Goal: Information Seeking & Learning: Learn about a topic

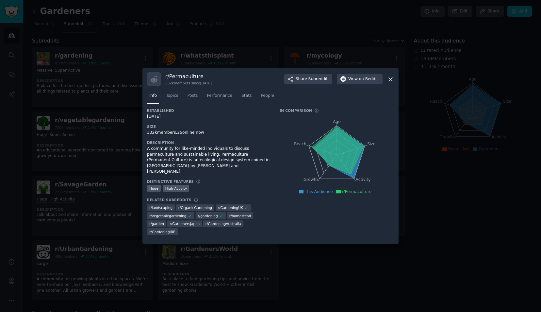
click at [390, 80] on icon at bounding box center [391, 79] width 4 height 4
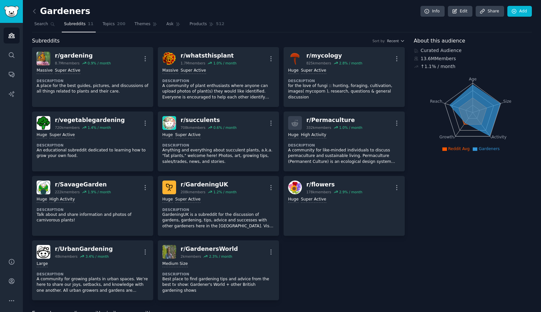
click at [34, 17] on div "Gardeners Info Edit Share Add" at bounding box center [282, 12] width 500 height 13
click at [35, 14] on icon at bounding box center [34, 11] width 7 height 7
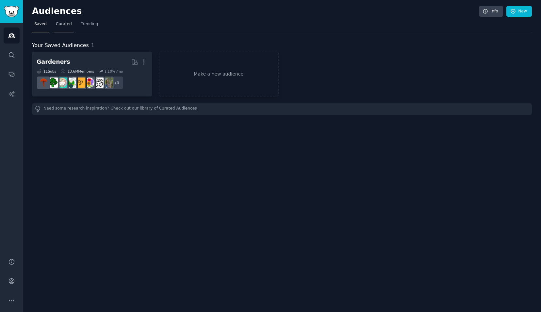
click at [66, 30] on link "Curated" at bounding box center [64, 25] width 21 height 13
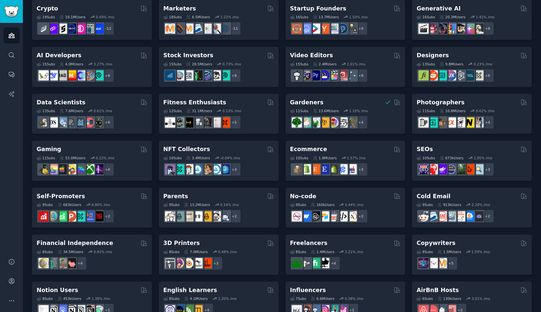
scroll to position [98, 0]
drag, startPoint x: 56, startPoint y: 216, endPoint x: 30, endPoint y: 232, distance: 31.1
click at [30, 232] on div "Audiences Info New Saved Curated Trending Curated Audiences Pet Lovers 31 Sub s…" at bounding box center [282, 163] width 518 height 522
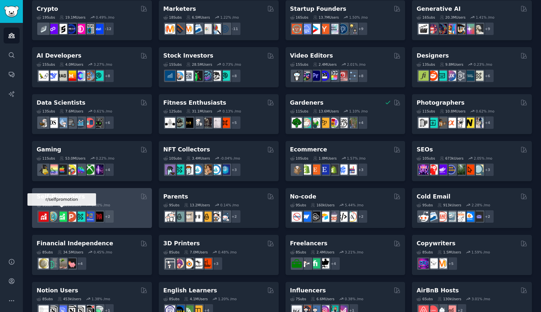
click at [65, 218] on img at bounding box center [62, 216] width 10 height 10
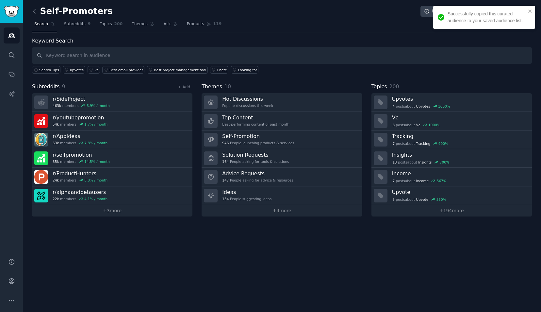
click at [65, 217] on div "Self-Promoters Info Edit Share Add Search Subreddits 9 Topics 200 Themes Ask Pr…" at bounding box center [282, 156] width 518 height 312
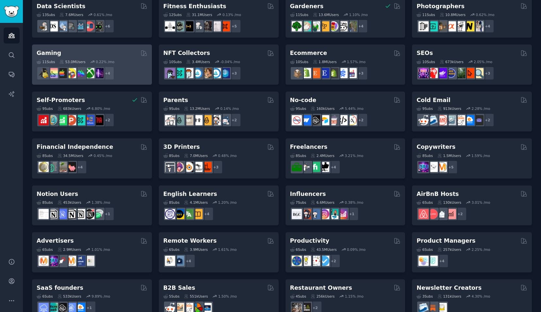
scroll to position [196, 0]
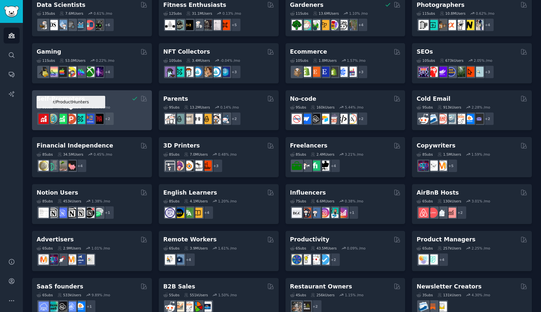
click at [72, 116] on img at bounding box center [71, 119] width 10 height 10
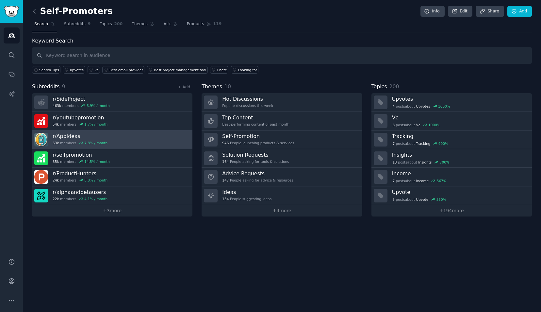
click at [121, 142] on link "r/ AppIdeas 53k members 7.8 % / month" at bounding box center [112, 139] width 160 height 19
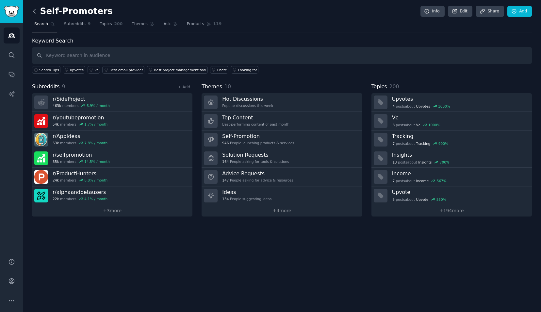
click at [36, 12] on icon at bounding box center [34, 11] width 7 height 7
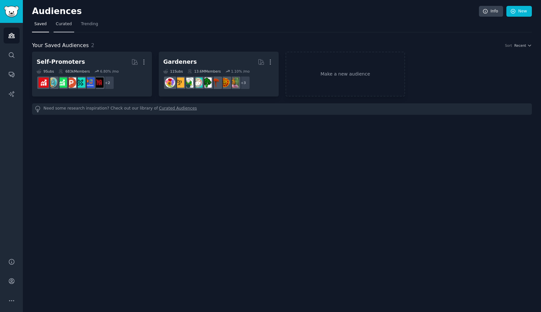
click at [67, 20] on link "Curated" at bounding box center [64, 25] width 21 height 13
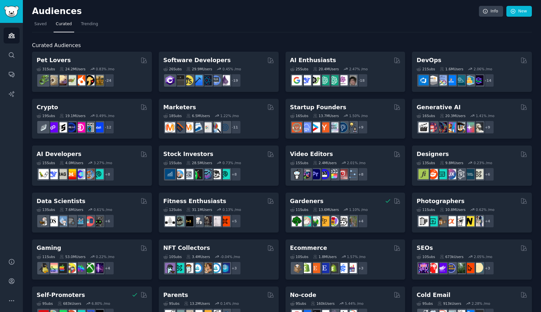
click at [68, 22] on span "Curated" at bounding box center [64, 24] width 16 height 6
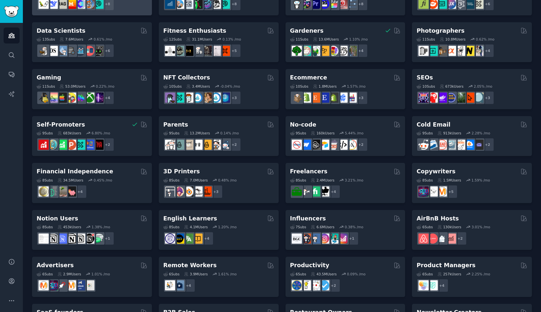
scroll to position [211, 0]
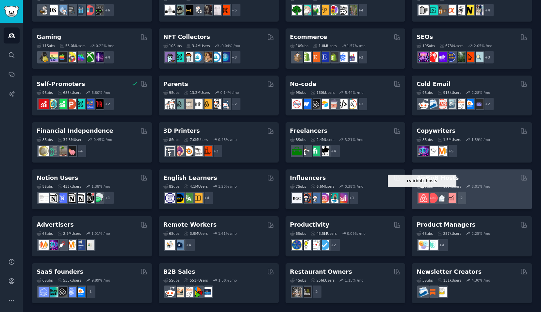
click at [426, 195] on img at bounding box center [423, 198] width 10 height 10
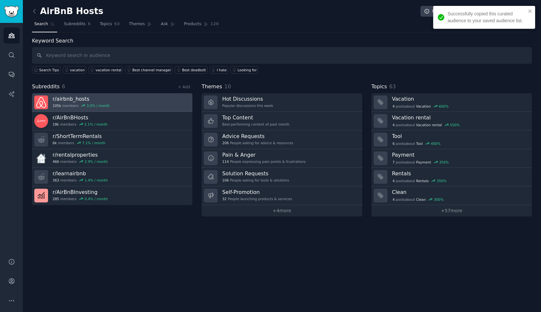
click at [126, 98] on link "r/ airbnb_hosts 105k members 3.0 % / month" at bounding box center [112, 102] width 160 height 19
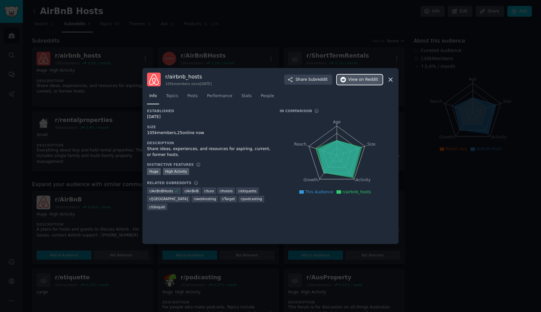
click at [346, 77] on icon "button" at bounding box center [343, 80] width 6 height 6
click at [407, 123] on div at bounding box center [270, 156] width 541 height 312
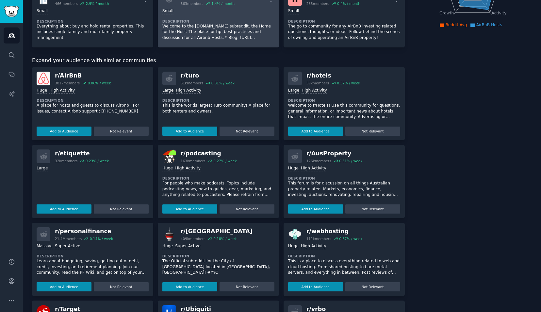
scroll to position [194, 0]
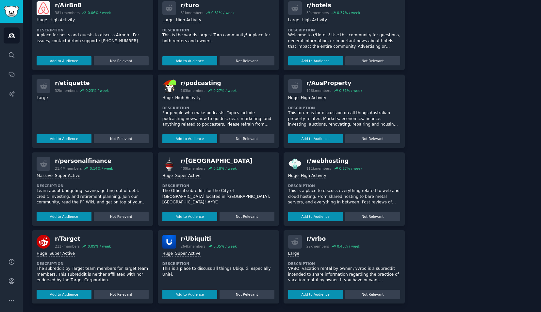
click at [360, 258] on div "10,000 - 100,000 members Large Description VRBO: vacation rental by owner /r/vr…" at bounding box center [344, 273] width 112 height 50
click at [306, 238] on div "r/ vrbo" at bounding box center [333, 238] width 54 height 8
click at [312, 292] on button "Add to Audience" at bounding box center [315, 293] width 55 height 9
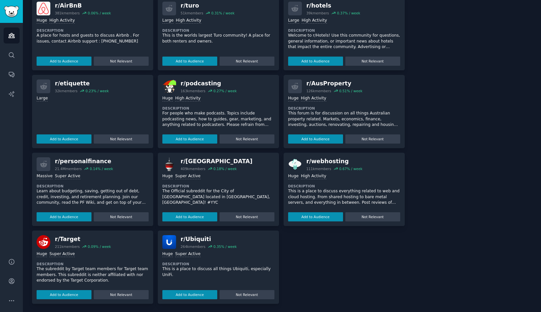
scroll to position [0, 0]
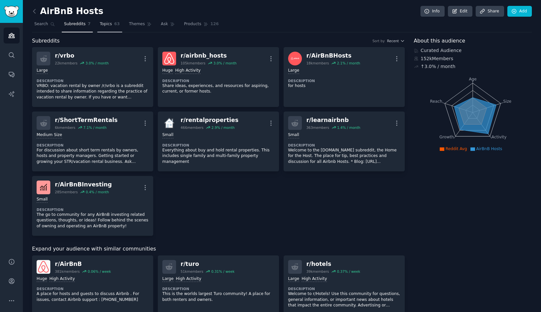
click at [107, 24] on link "Topics 63" at bounding box center [109, 25] width 24 height 13
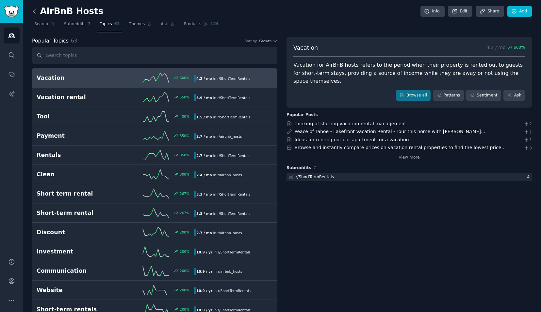
click at [36, 14] on icon at bounding box center [34, 11] width 7 height 7
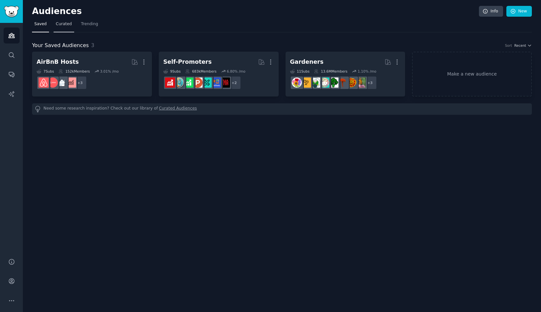
click at [66, 22] on span "Curated" at bounding box center [64, 24] width 16 height 6
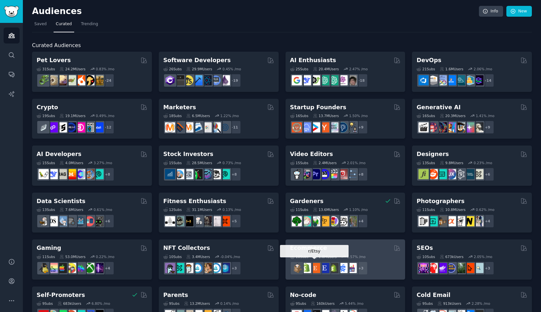
click at [315, 270] on img at bounding box center [315, 268] width 10 height 10
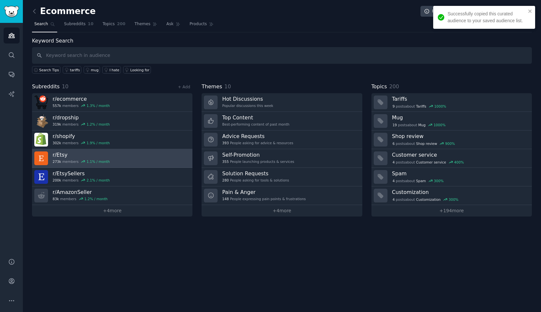
click at [129, 153] on link "r/ Etsy 273k members 1.1 % / month" at bounding box center [112, 158] width 160 height 19
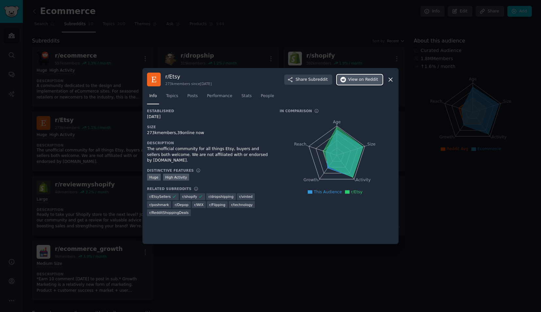
click at [357, 75] on button "View on Reddit" at bounding box center [360, 79] width 46 height 10
click at [131, 75] on div at bounding box center [270, 156] width 541 height 312
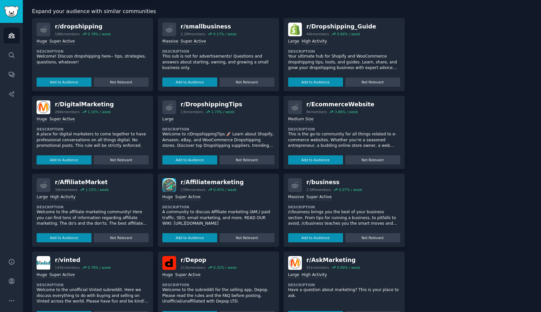
scroll to position [322, 0]
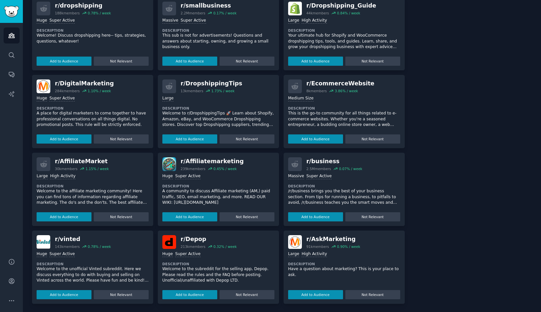
click at [75, 269] on p "Welcome to the unofficial Vinted subreddit. Here we discuss everything to do wi…" at bounding box center [93, 274] width 112 height 17
click at [71, 241] on div "r/ vinted" at bounding box center [83, 239] width 56 height 8
click at [72, 237] on div "r/ vinted" at bounding box center [83, 239] width 56 height 8
click at [45, 239] on img at bounding box center [44, 242] width 14 height 14
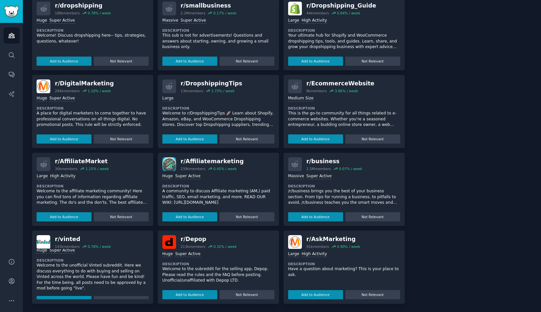
click at [111, 280] on p "Welcome to the unofficial Vinted subreddit. Here we discuss everything to do wi…" at bounding box center [93, 276] width 112 height 29
click at [60, 236] on div "r/ vinted" at bounding box center [83, 239] width 56 height 8
click at [38, 236] on img at bounding box center [44, 242] width 14 height 14
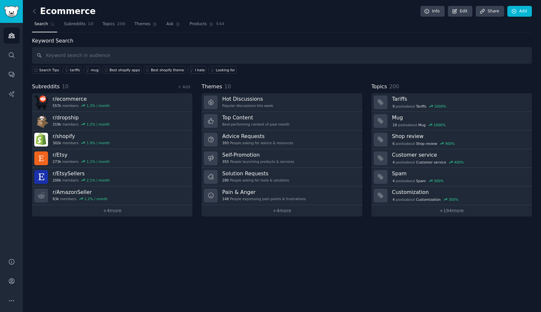
click at [35, 16] on div "Ecommerce Info Edit Share Add" at bounding box center [282, 12] width 500 height 13
click at [36, 10] on icon at bounding box center [34, 11] width 7 height 7
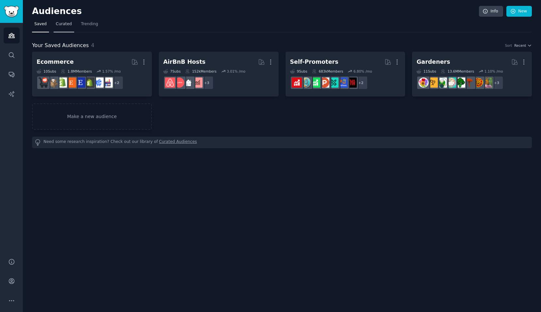
click at [67, 25] on span "Curated" at bounding box center [64, 24] width 16 height 6
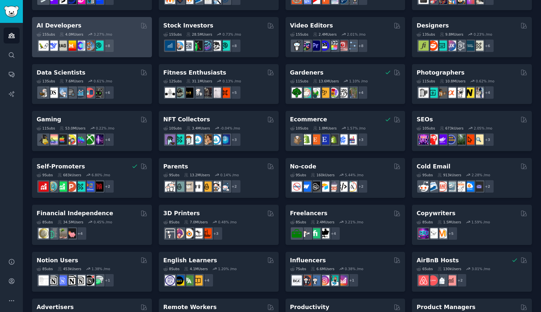
scroll to position [129, 0]
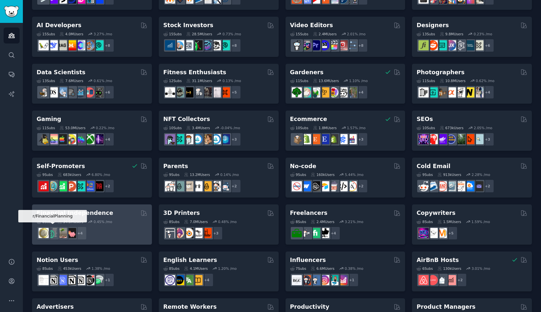
click at [57, 230] on img at bounding box center [53, 233] width 10 height 10
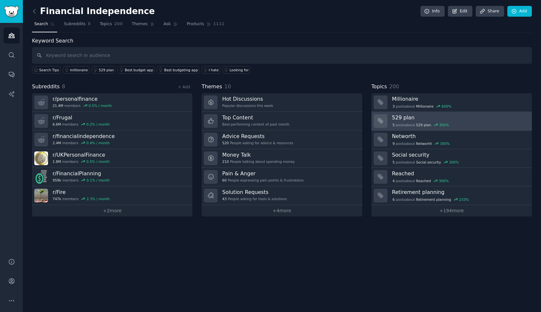
click at [400, 118] on h3 "529 plan" at bounding box center [459, 117] width 135 height 7
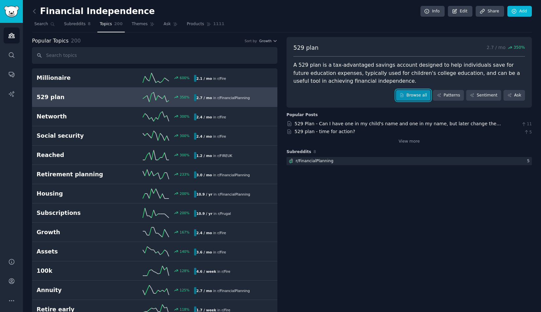
click at [425, 92] on link "Browse all" at bounding box center [413, 95] width 35 height 11
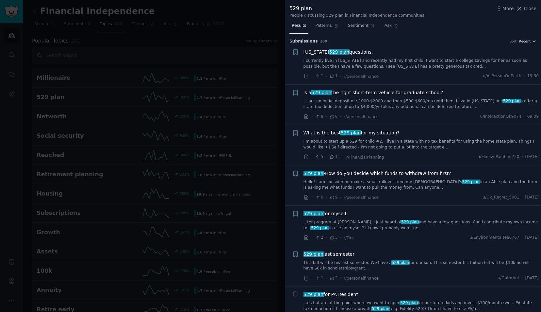
click at [145, 102] on div at bounding box center [270, 156] width 541 height 312
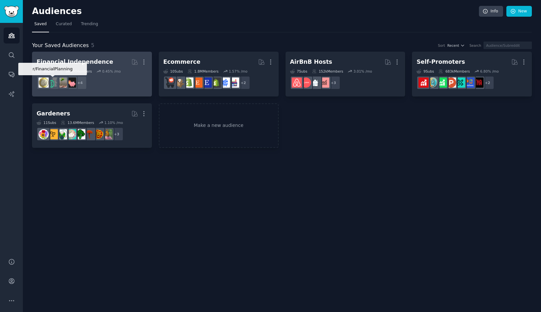
click at [52, 84] on img at bounding box center [53, 82] width 10 height 10
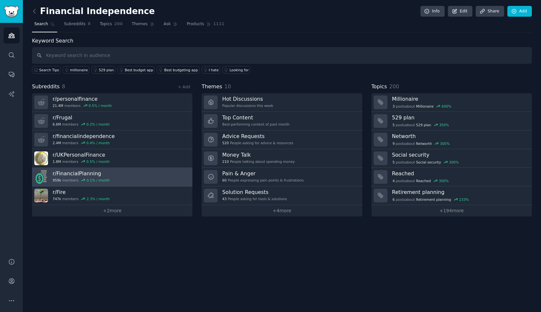
click at [74, 173] on h3 "r/ FinancialPlanning" at bounding box center [81, 173] width 57 height 7
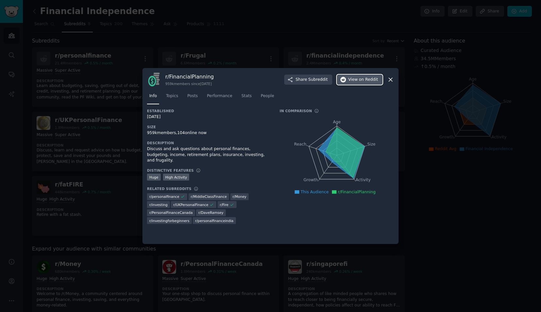
click at [367, 79] on span "on Reddit" at bounding box center [368, 80] width 19 height 6
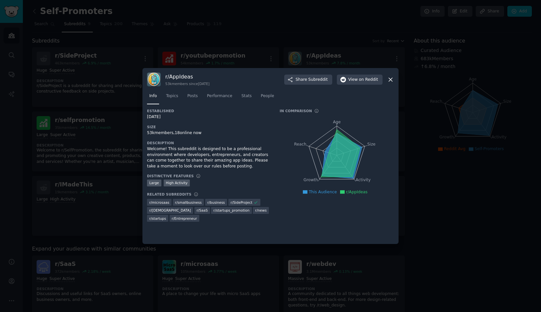
click at [391, 79] on icon at bounding box center [391, 80] width 4 height 4
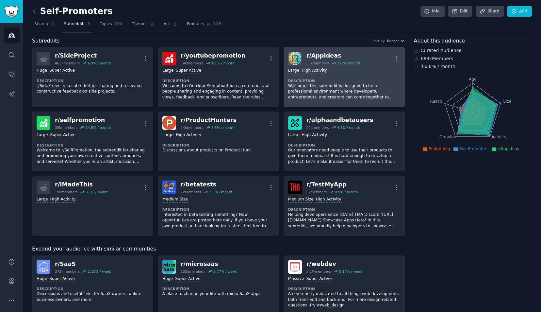
click at [382, 71] on div "Large High Activity" at bounding box center [344, 71] width 112 height 6
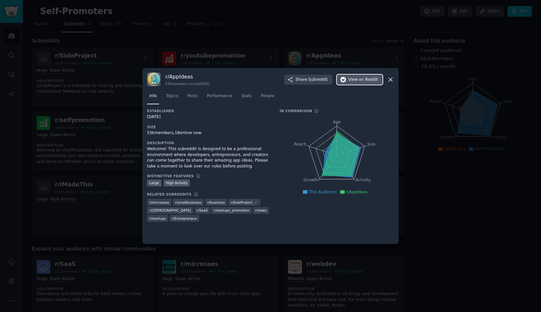
click at [355, 81] on span "View on Reddit" at bounding box center [363, 80] width 30 height 6
click at [101, 102] on div at bounding box center [270, 156] width 541 height 312
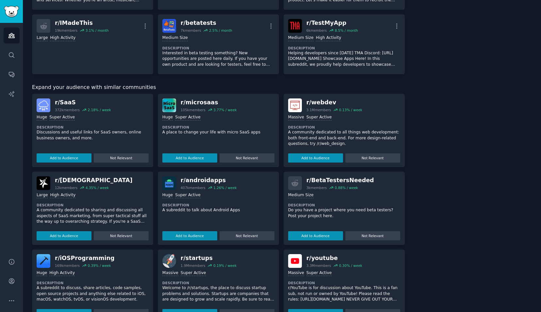
scroll to position [258, 0]
